Goal: Task Accomplishment & Management: Use online tool/utility

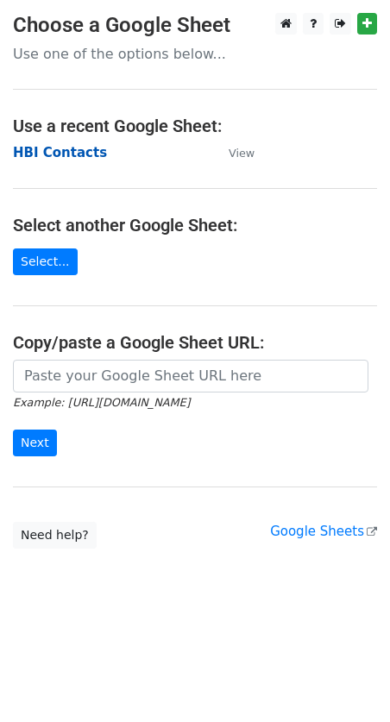
click at [53, 155] on strong "HBI Contacts" at bounding box center [60, 153] width 94 height 16
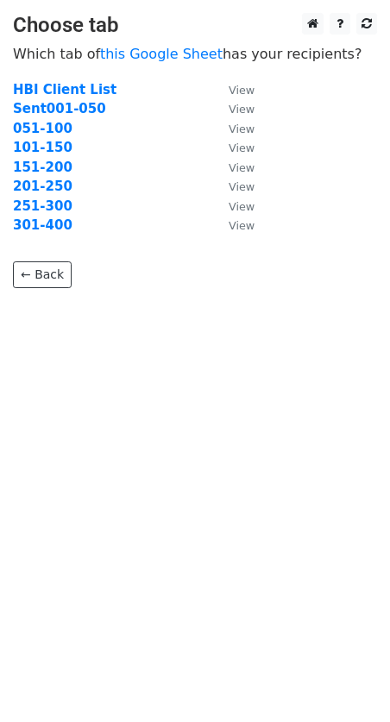
click at [71, 125] on td "051-100" at bounding box center [112, 129] width 198 height 20
click at [31, 130] on strong "051-100" at bounding box center [42, 129] width 59 height 16
